Goal: Find specific page/section: Find specific page/section

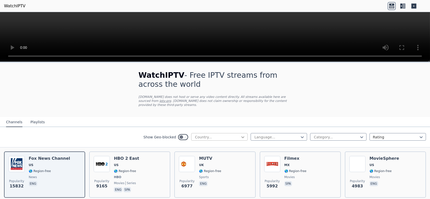
click at [241, 135] on icon at bounding box center [243, 137] width 5 height 5
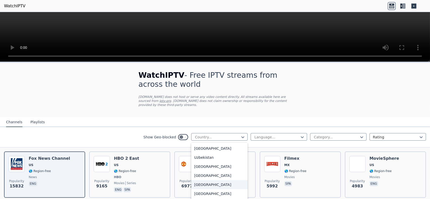
scroll to position [1768, 0]
click at [212, 151] on div "United Kingdom" at bounding box center [219, 155] width 56 height 9
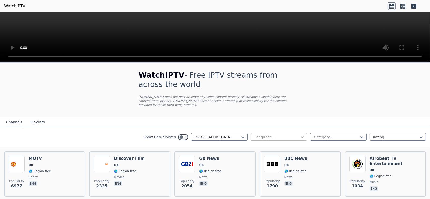
click at [300, 135] on icon at bounding box center [302, 137] width 5 height 5
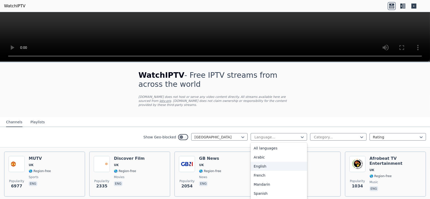
click at [252, 162] on div "English" at bounding box center [279, 166] width 56 height 9
